Goal: Task Accomplishment & Management: Complete application form

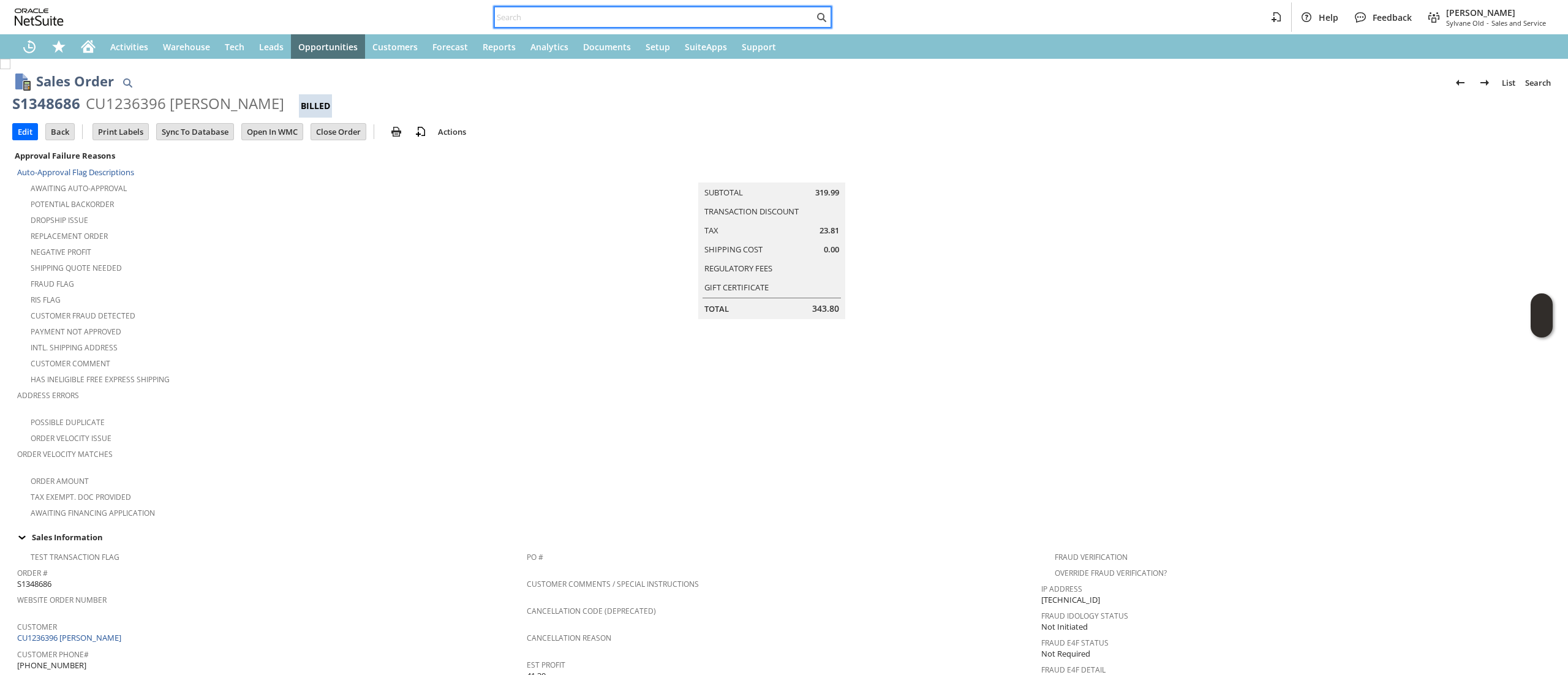
click at [521, 21] on input "text" at bounding box center [655, 17] width 319 height 14
paste input "CU1238192 [PERSON_NAME]"
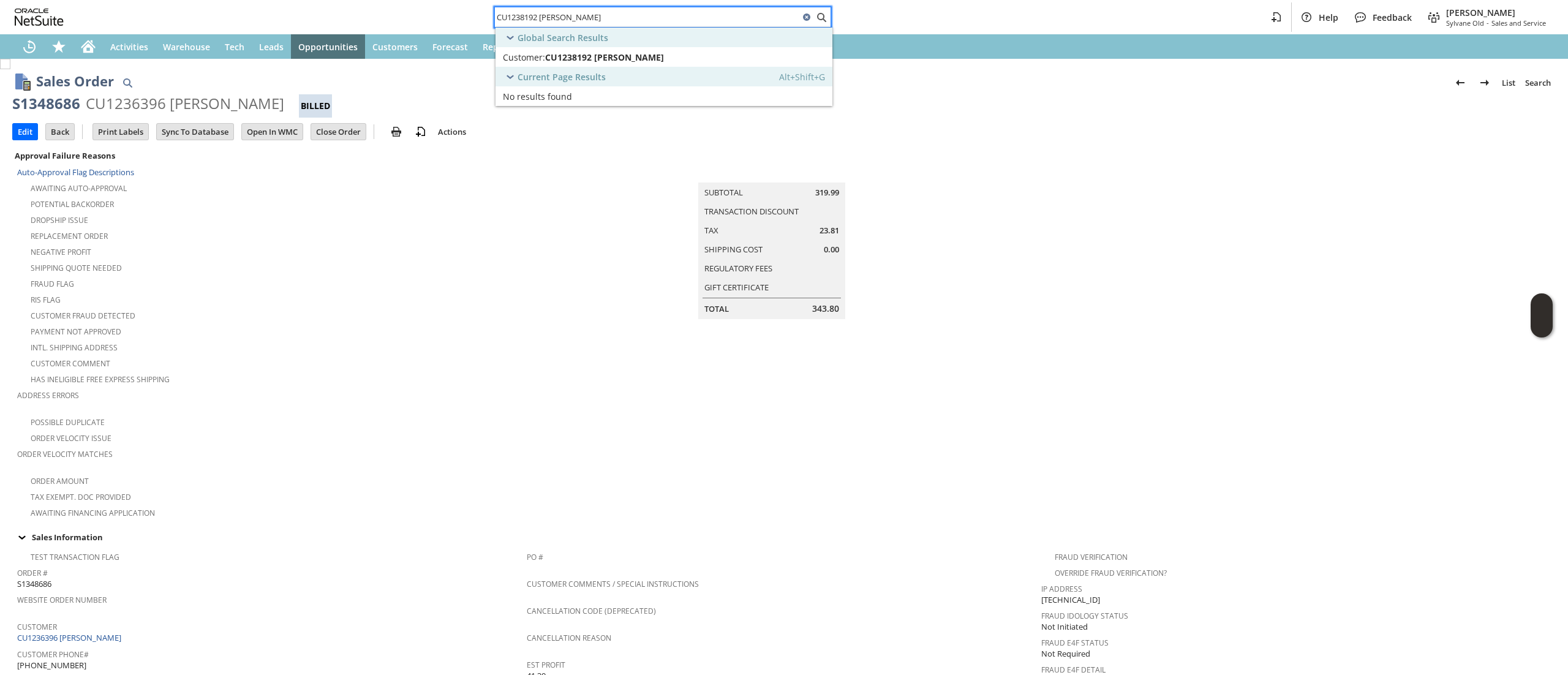
type input "CU1238192 [PERSON_NAME]"
click at [550, 59] on span "CU1238192 [PERSON_NAME]" at bounding box center [605, 57] width 119 height 12
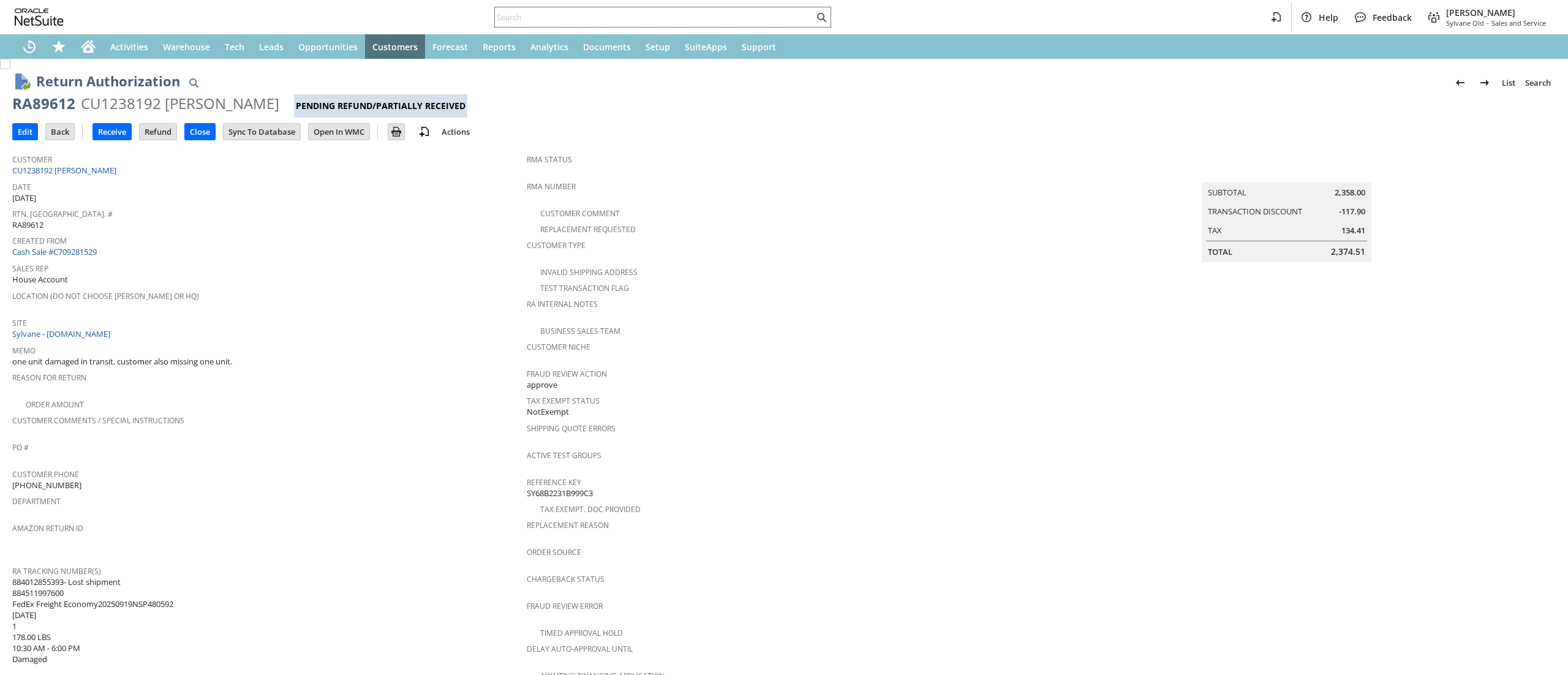
scroll to position [319, 0]
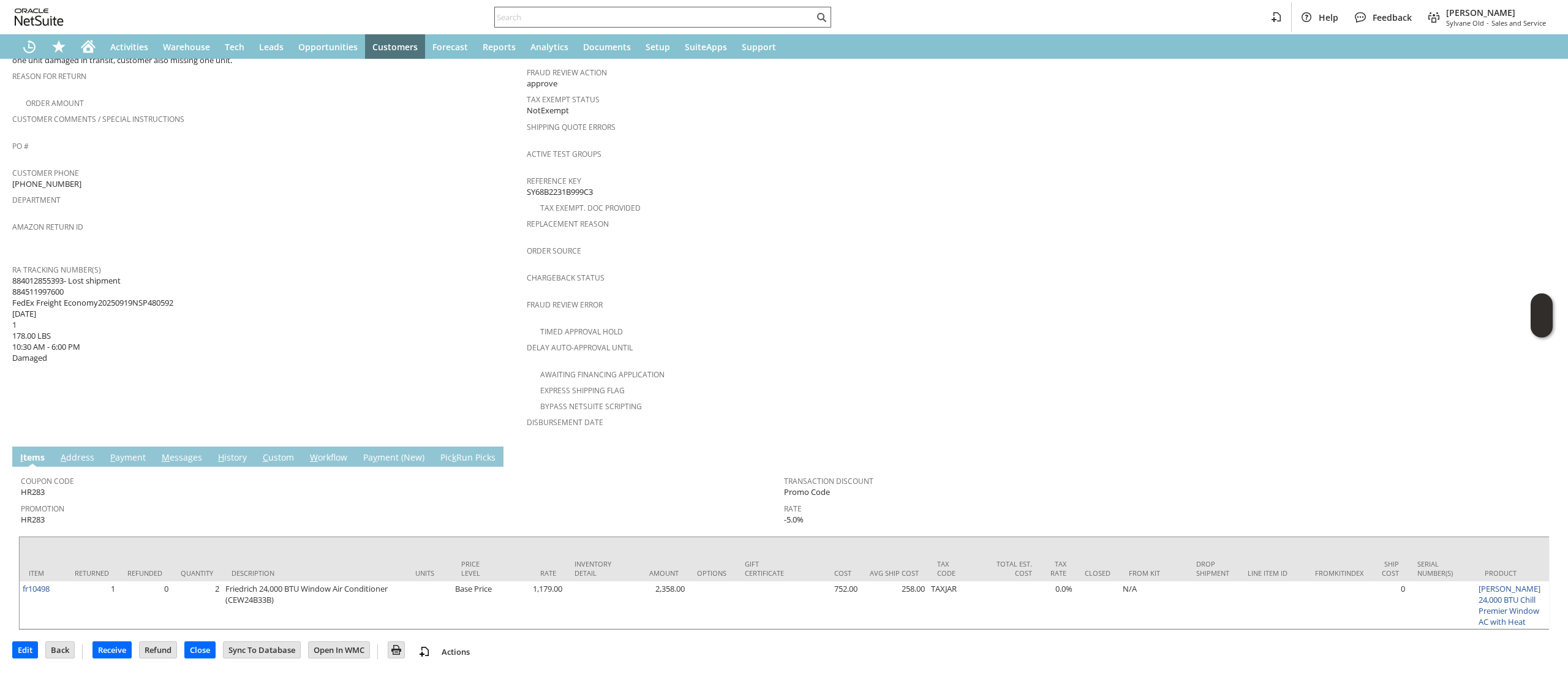
click at [572, 21] on input "text" at bounding box center [655, 17] width 319 height 14
paste input "9174433895"
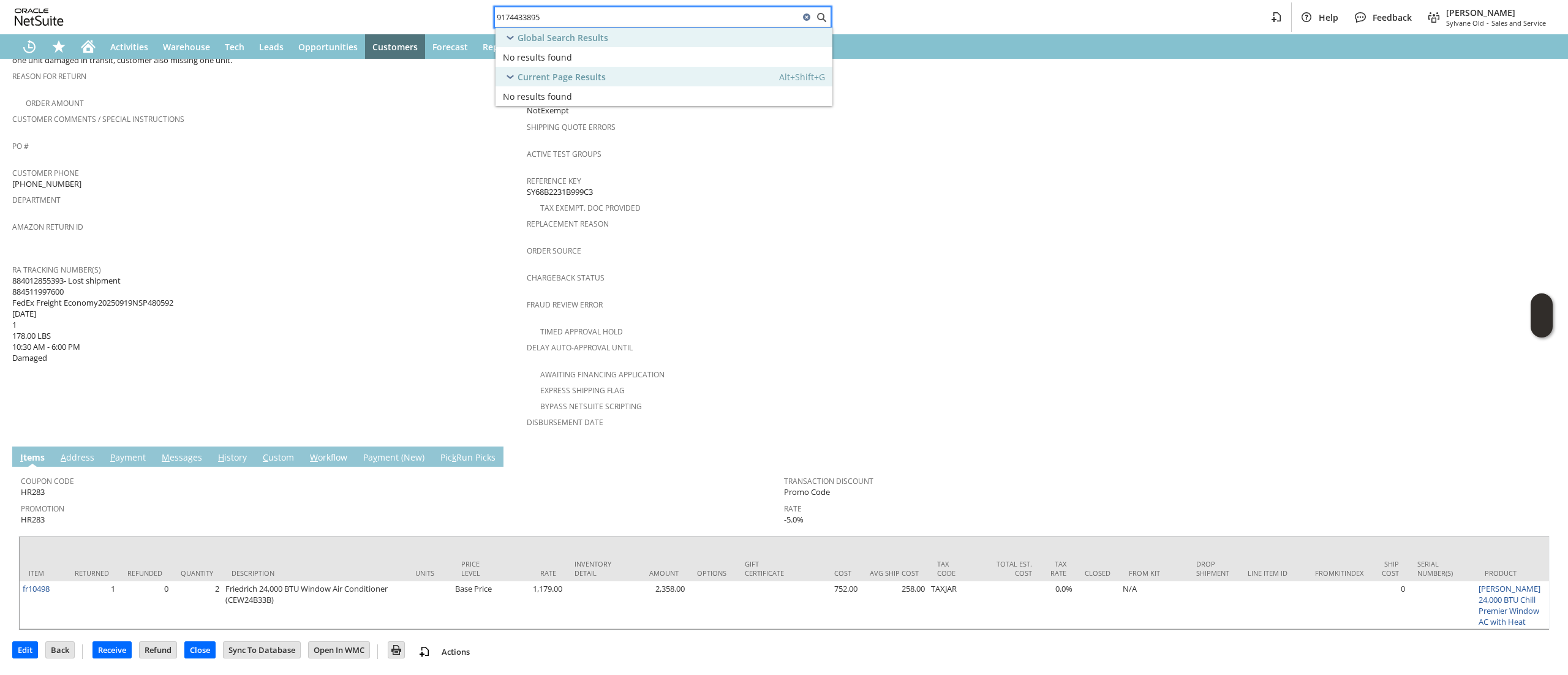
click at [550, 19] on input "9174433895" at bounding box center [647, 17] width 304 height 14
paste input "MCEVOY"
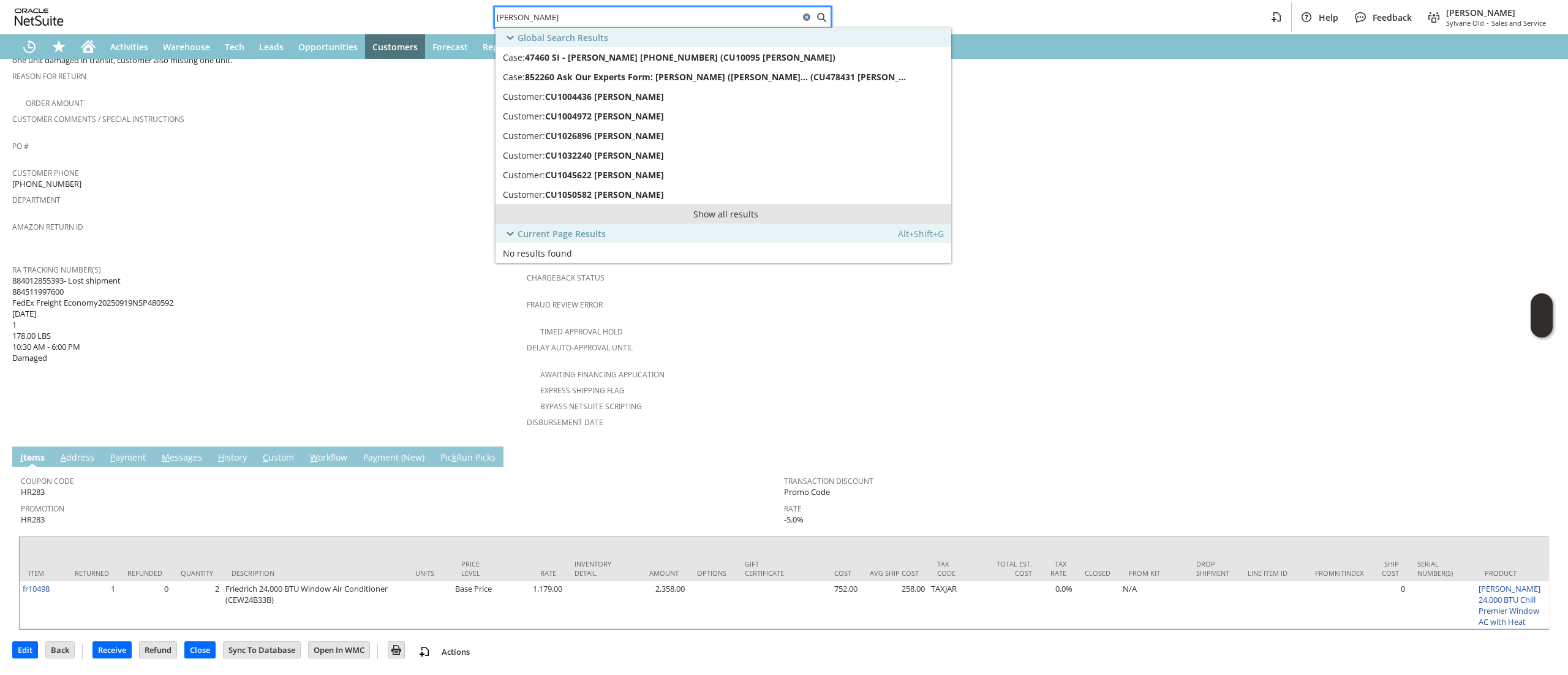
type input "MCEVOY"
click at [731, 215] on link "Show all results" at bounding box center [724, 214] width 456 height 19
